Goal: Transaction & Acquisition: Obtain resource

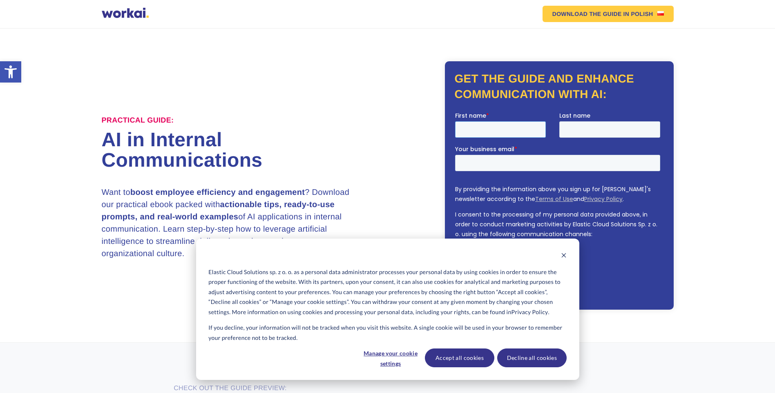
click at [497, 129] on input "First name *" at bounding box center [500, 129] width 91 height 16
type input "ayb"
click at [513, 164] on input "Your business email *" at bounding box center [557, 162] width 205 height 16
paste input "[EMAIL_ADDRESS][DOMAIN_NAME]"
type input "[EMAIL_ADDRESS][DOMAIN_NAME]"
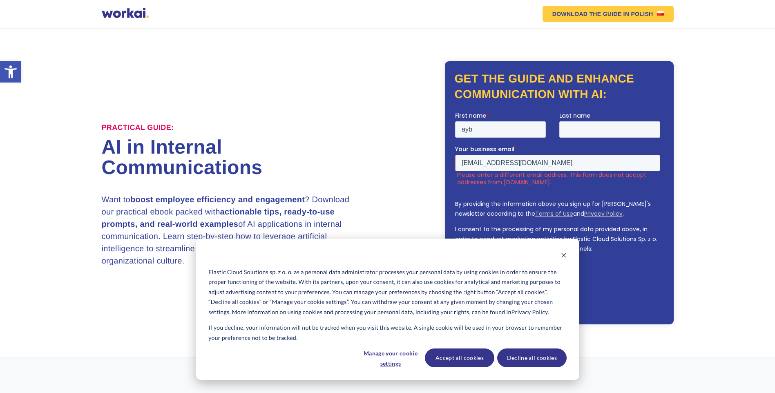
click at [404, 179] on div "Practical Guide: AI in Internal Communications Want to boost employee efficienc…" at bounding box center [388, 192] width 572 height 263
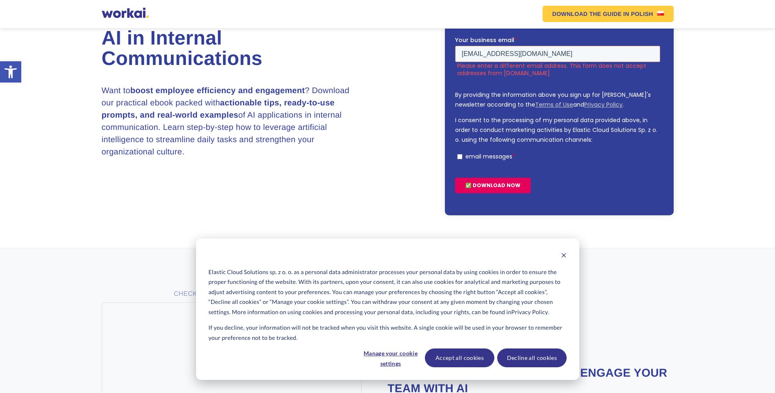
scroll to position [123, 0]
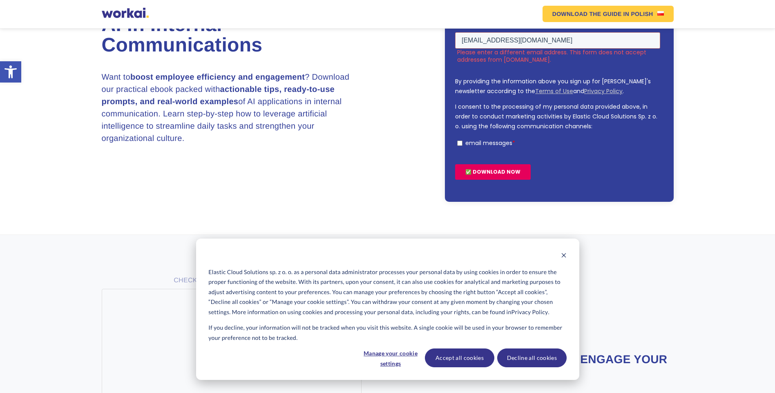
click at [462, 145] on label "email messages *" at bounding box center [558, 142] width 203 height 7
click at [462, 145] on input "email messages *" at bounding box center [459, 143] width 5 height 5
checkbox input "true"
click at [493, 172] on input "✅ DOWNLOAD NOW" at bounding box center [493, 172] width 76 height 16
